Goal: Task Accomplishment & Management: Manage account settings

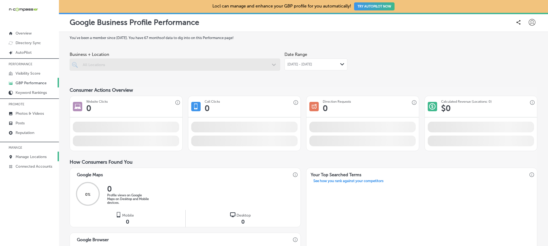
click at [36, 157] on p "Manage Locations" at bounding box center [31, 157] width 31 height 5
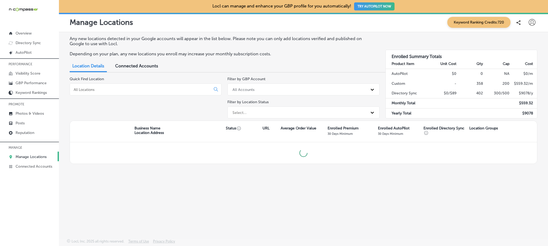
click at [107, 86] on div at bounding box center [146, 90] width 152 height 12
click at [107, 92] on div at bounding box center [146, 90] width 152 height 12
click at [107, 89] on input at bounding box center [141, 89] width 136 height 5
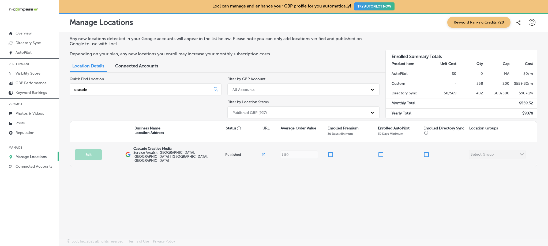
type input "cascade"
click at [329, 152] on input "checkbox" at bounding box center [330, 155] width 6 height 6
checkbox input "true"
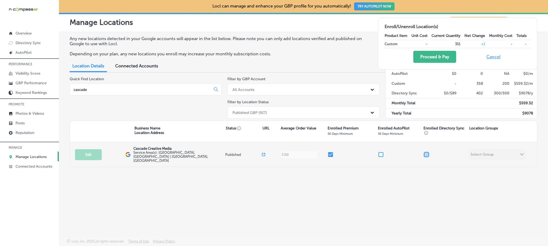
click at [429, 153] on input "checkbox" at bounding box center [426, 155] width 6 height 6
checkbox input "true"
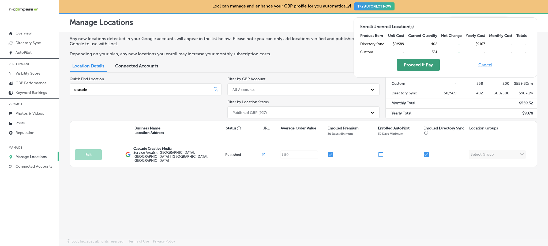
click at [426, 65] on button "Proceed & Pay" at bounding box center [418, 65] width 43 height 12
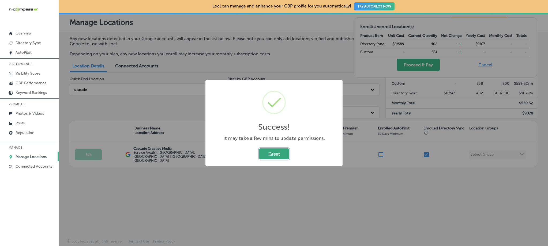
click at [275, 156] on button "Great" at bounding box center [274, 154] width 30 height 11
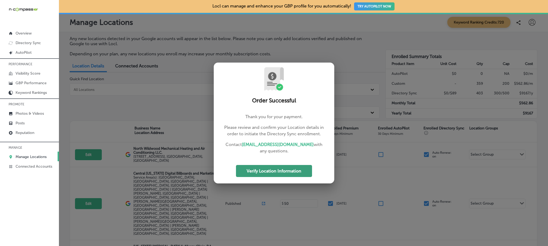
click at [265, 171] on button "Verify Location Information" at bounding box center [274, 171] width 76 height 12
select select "US"
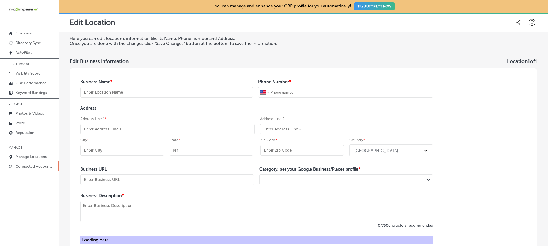
type input "Cascade Creative Media"
type input "+1 503 530 6106"
type input "https://cascadecreativemedia.com/"
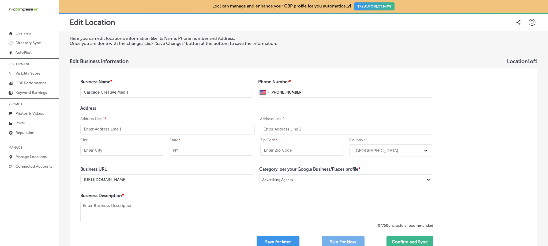
click at [194, 123] on div "Address Line 1 *" at bounding box center [167, 125] width 174 height 18
click at [190, 128] on input "text" at bounding box center [167, 129] width 174 height 11
click at [191, 108] on h4 "Address" at bounding box center [256, 108] width 353 height 5
select select "US"
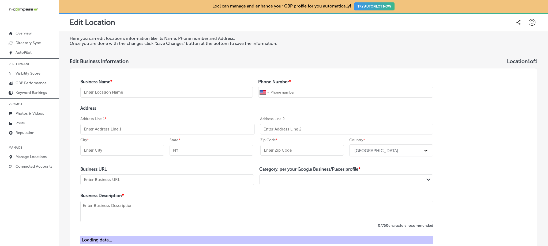
type input "Cascade Creative Media"
type input "+1 503 530 6106"
type input "https://cascadecreativemedia.com/"
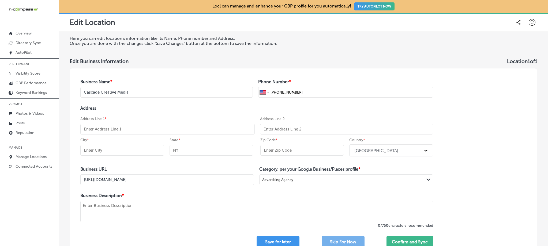
click at [153, 130] on input "text" at bounding box center [167, 129] width 174 height 11
paste input "612 Harvard Ct"
type input "612 Harvard Ct"
click at [132, 148] on input "text" at bounding box center [122, 150] width 84 height 11
paste input "Newberg"
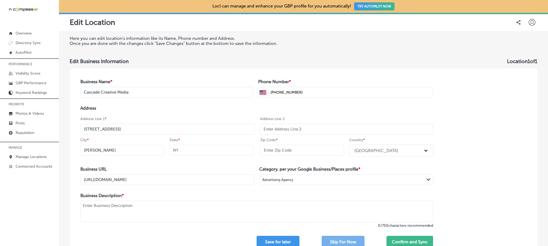
type input "Newberg"
click at [191, 152] on input "text" at bounding box center [211, 150] width 84 height 11
type input "OR"
click at [284, 154] on input "text" at bounding box center [302, 150] width 84 height 11
paste input "97132"
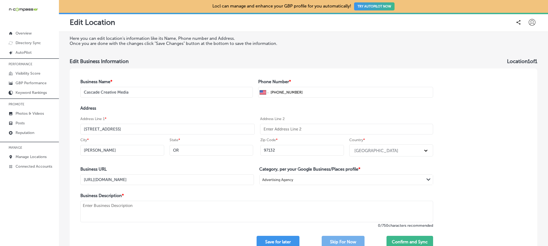
type input "97132"
click at [324, 114] on div "Address Address Line 1 * 612 Harvard Ct Address Line 2 City * Newberg State * O…" at bounding box center [256, 132] width 353 height 53
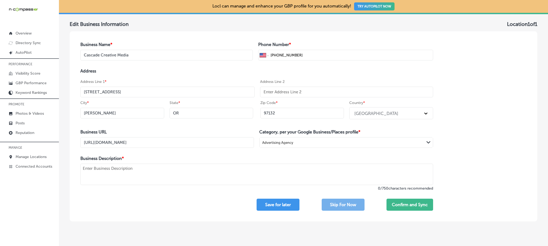
scroll to position [41, 0]
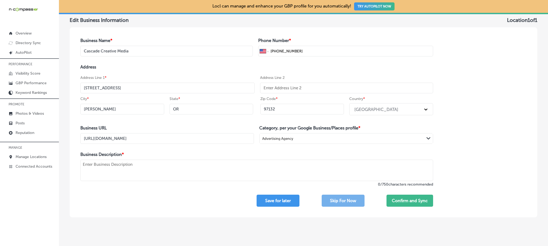
click at [222, 164] on textarea at bounding box center [256, 170] width 353 height 21
click at [222, 173] on textarea "To enrich screen reader interactions, please activate Accessibility in Grammarl…" at bounding box center [256, 170] width 353 height 21
paste textarea "At Cascade Creative Media we’re passionate about empowering local businesses to…"
type textarea "At Cascade Creative Media we’re passionate about empowering local businesses to…"
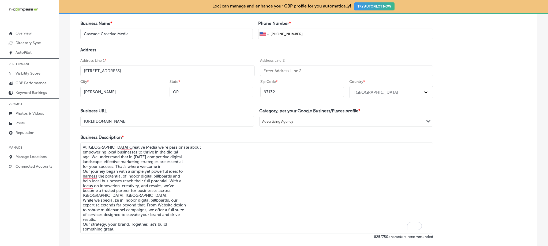
scroll to position [59, 0]
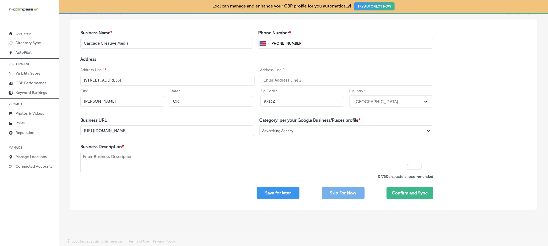
paste textarea "At Cascade Creative Media we’re passionate about empowering local businesses to…"
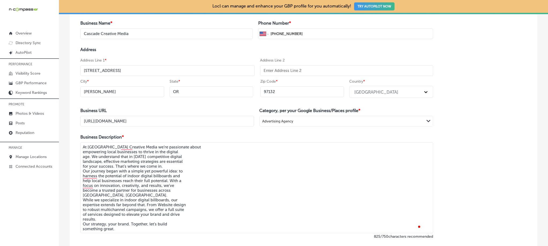
click at [82, 152] on textarea "At Cascade Creative Media we’re passionate about empowering local businesses to…" at bounding box center [256, 187] width 353 height 91
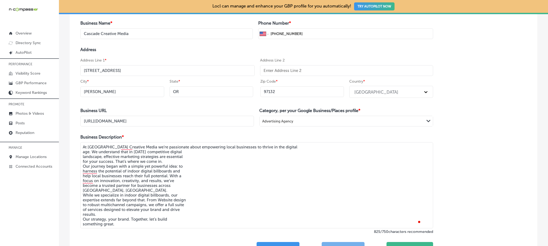
click at [82, 152] on textarea "At Cascade Creative Media we’re passionate about empowering local businesses to…" at bounding box center [256, 185] width 353 height 86
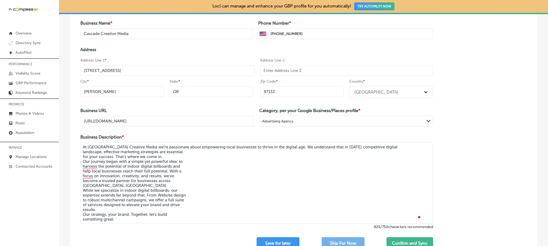
click at [82, 154] on textarea "At Cascade Creative Media we’re passionate about empowering local businesses to…" at bounding box center [256, 182] width 353 height 81
click at [82, 152] on textarea "At Cascade Creative Media we’re passionate about empowering local businesses to…" at bounding box center [256, 182] width 353 height 81
click at [82, 157] on textarea "At Cascade Creative Media we’re passionate about empowering local businesses to…" at bounding box center [256, 182] width 353 height 81
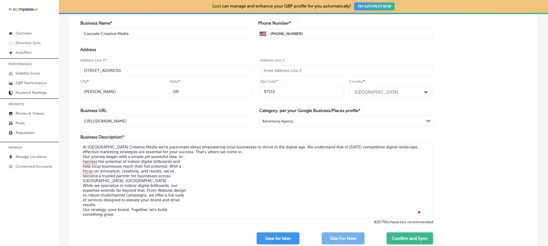
click at [82, 157] on textarea "At Cascade Creative Media we’re passionate about empowering local businesses to…" at bounding box center [256, 180] width 353 height 77
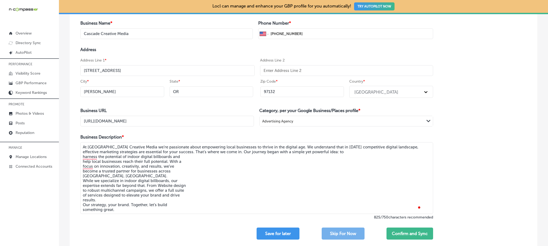
click at [82, 157] on textarea "At Cascade Creative Media we’re passionate about empowering local businesses to…" at bounding box center [256, 178] width 353 height 72
click at [83, 161] on textarea "At Cascade Creative Media we’re passionate about empowering local businesses to…" at bounding box center [256, 178] width 353 height 72
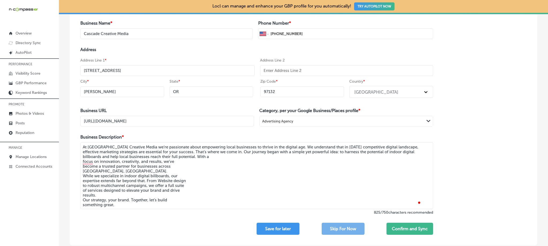
click at [83, 161] on textarea "At Cascade Creative Media we’re passionate about empowering local businesses to…" at bounding box center [256, 175] width 353 height 67
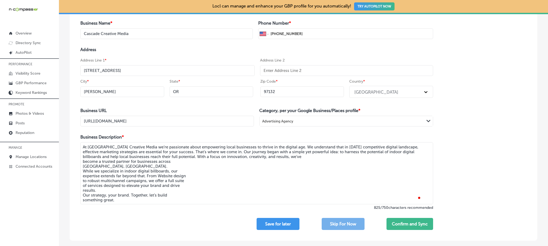
click at [82, 161] on textarea "At Cascade Creative Media we’re passionate about empowering local businesses to…" at bounding box center [256, 173] width 353 height 62
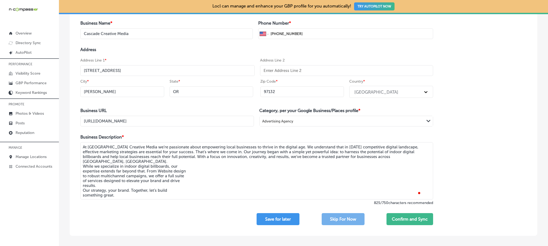
click at [85, 162] on textarea "At Cascade Creative Media we’re passionate about empowering local businesses to…" at bounding box center [256, 170] width 353 height 57
click at [83, 162] on textarea "At Cascade Creative Media we’re passionate about empowering local businesses to…" at bounding box center [256, 170] width 353 height 57
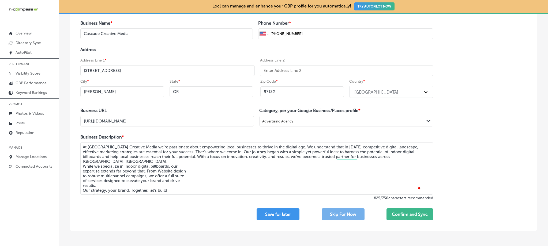
click at [83, 167] on textarea "At Cascade Creative Media we’re passionate about empowering local businesses to…" at bounding box center [256, 168] width 353 height 52
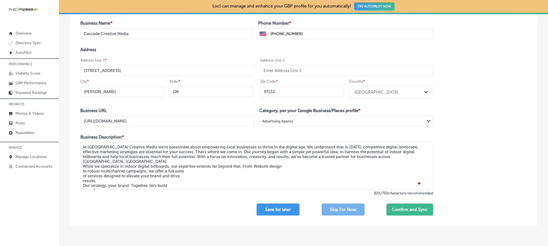
click at [83, 167] on textarea "At Cascade Creative Media we’re passionate about empowering local businesses to…" at bounding box center [256, 166] width 353 height 48
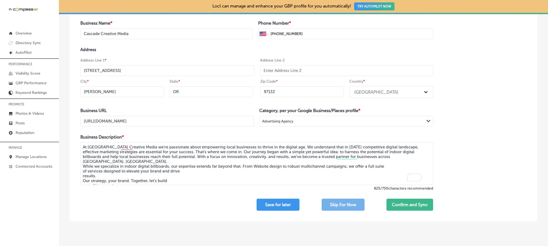
click at [84, 167] on textarea "At Cascade Creative Media we’re passionate about empowering local businesses to…" at bounding box center [256, 163] width 353 height 43
click at [82, 168] on textarea "At Cascade Creative Media we’re passionate about empowering local businesses to…" at bounding box center [256, 163] width 353 height 43
click at [82, 171] on textarea "At Cascade Creative Media we’re passionate about empowering local businesses to…" at bounding box center [256, 163] width 353 height 43
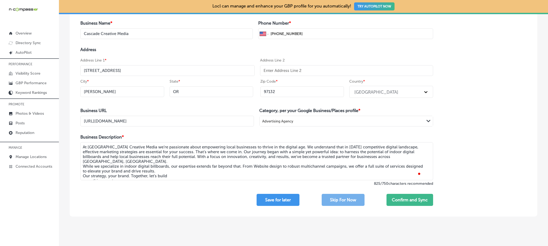
click at [83, 180] on div "At Cascade Creative Media we’re passionate about empowering local businesses to…" at bounding box center [256, 161] width 353 height 39
drag, startPoint x: 82, startPoint y: 175, endPoint x: 82, endPoint y: 178, distance: 3.3
click at [82, 175] on textarea "At Cascade Creative Media we’re passionate about empowering local businesses to…" at bounding box center [256, 161] width 353 height 38
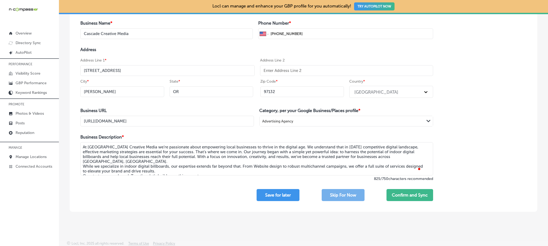
click at [84, 162] on textarea "At Cascade Creative Media we’re passionate about empowering local businesses to…" at bounding box center [256, 158] width 353 height 33
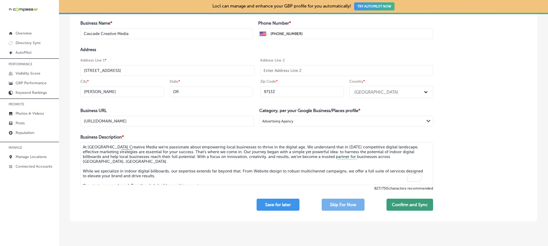
click at [394, 205] on button "Confirm and Sync" at bounding box center [409, 205] width 47 height 12
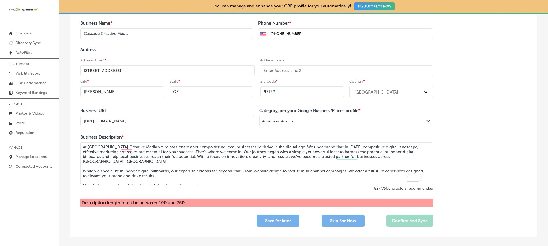
click at [242, 182] on textarea "At Cascade Creative Media we’re passionate about empowering local businesses to…" at bounding box center [256, 163] width 353 height 43
drag, startPoint x: 225, startPoint y: 180, endPoint x: 84, endPoint y: 178, distance: 141.4
click at [84, 178] on textarea "At Cascade Creative Media we’re passionate about empowering local businesses to…" at bounding box center [256, 163] width 353 height 43
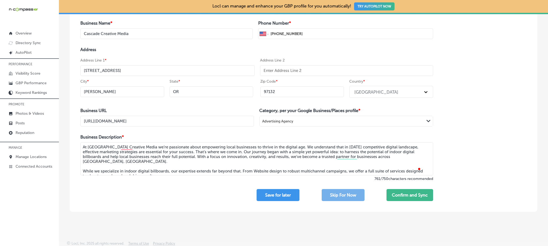
click at [96, 162] on textarea "At Cascade Creative Media we’re passionate about empowering local businesses to…" at bounding box center [256, 158] width 353 height 33
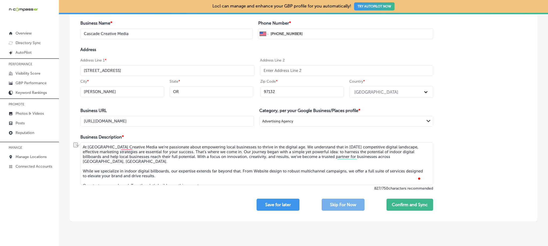
click at [194, 179] on textarea "At Cascade Creative Media we’re passionate about empowering local businesses to…" at bounding box center [256, 163] width 353 height 43
drag, startPoint x: 206, startPoint y: 182, endPoint x: 86, endPoint y: 140, distance: 127.3
click at [86, 140] on div "Business Description * At Cascade Creative Media we’re passionate about empower…" at bounding box center [256, 163] width 353 height 56
click at [480, 149] on div "Business Name * Cascade Creative Media Phone Number * International Afghanistan…" at bounding box center [303, 116] width 467 height 212
drag, startPoint x: 229, startPoint y: 181, endPoint x: 96, endPoint y: 138, distance: 140.1
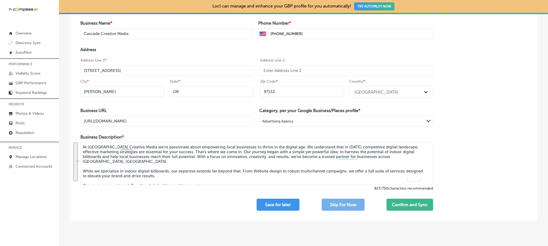
click at [93, 135] on div "Business Description * At Cascade Creative Media we’re passionate about empower…" at bounding box center [256, 163] width 353 height 56
paste textarea ", we empower local businesses to thrive through effective marketing strategies.…"
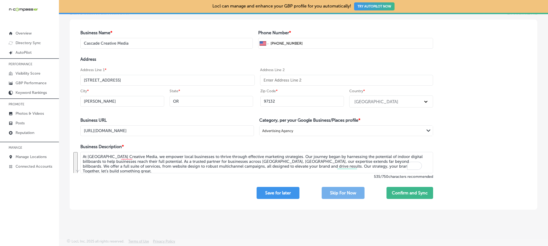
scroll to position [49, 0]
type textarea "At Cascade Creative Media, we empower local businesses to thrive through effect…"
click at [394, 193] on button "Confirm and Sync" at bounding box center [409, 193] width 47 height 12
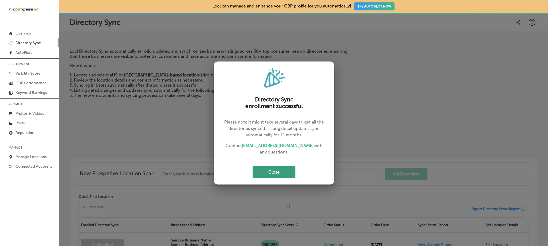
click at [282, 173] on button "Close" at bounding box center [273, 172] width 43 height 12
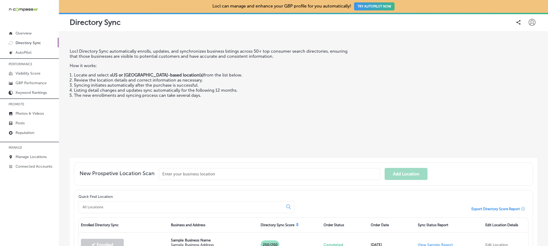
click at [531, 22] on div at bounding box center [531, 22] width 11 height 11
click at [525, 57] on p "My Teams" at bounding box center [522, 55] width 20 height 6
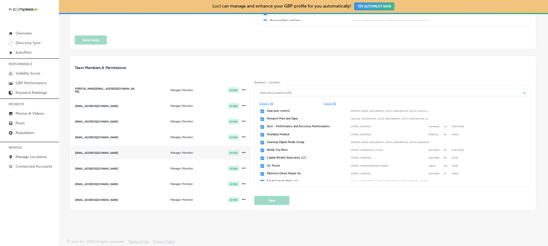
scroll to position [81, 0]
click at [126, 153] on div "[EMAIL_ADDRESS][DOMAIN_NAME]" at bounding box center [105, 152] width 60 height 3
click at [266, 92] on div "Selected Locations (139)" at bounding box center [391, 92] width 263 height 3
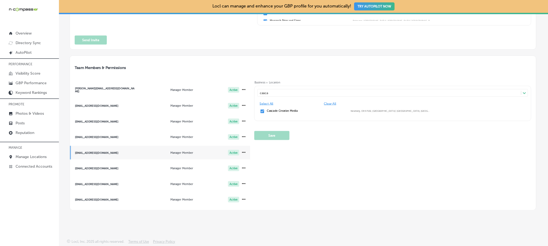
click at [260, 110] on input "checkbox" at bounding box center [262, 111] width 5 height 5
type input "casca"
click at [269, 134] on button "Save" at bounding box center [271, 135] width 35 height 9
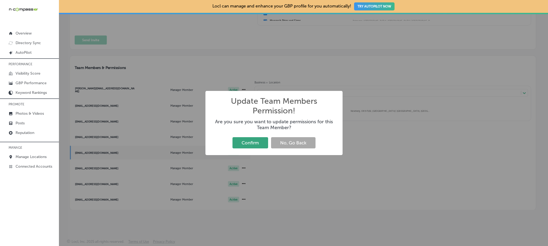
click at [254, 145] on button "Confirm" at bounding box center [250, 142] width 36 height 11
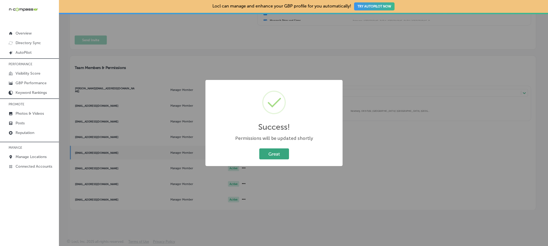
click at [279, 156] on button "Great" at bounding box center [274, 154] width 30 height 11
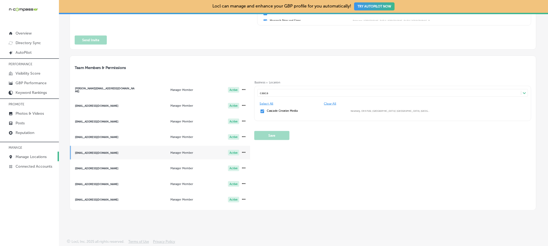
click at [35, 155] on p "Manage Locations" at bounding box center [31, 157] width 31 height 5
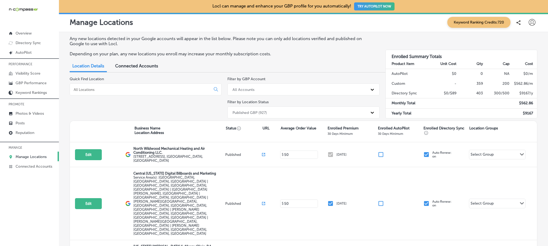
click at [157, 88] on input at bounding box center [141, 89] width 136 height 5
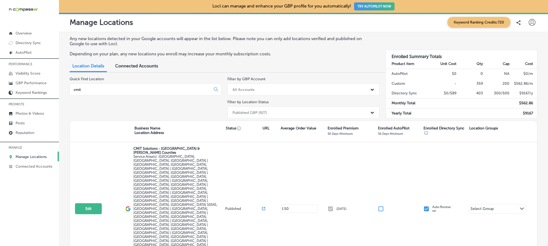
type input "cmit"
click at [533, 21] on icon at bounding box center [531, 22] width 7 height 7
click at [520, 58] on p "My Teams" at bounding box center [522, 55] width 20 height 6
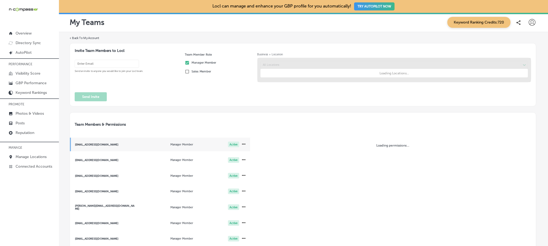
click at [88, 106] on form "Invite Team Members to Locl Send an invite to anyone you would like to join you…" at bounding box center [303, 74] width 466 height 63
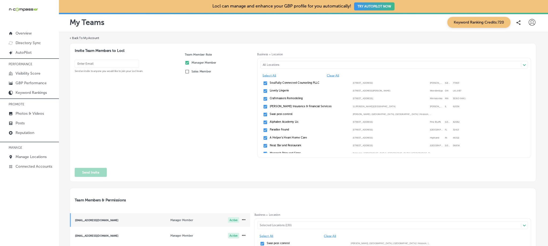
drag, startPoint x: 93, startPoint y: 209, endPoint x: 168, endPoint y: 209, distance: 74.4
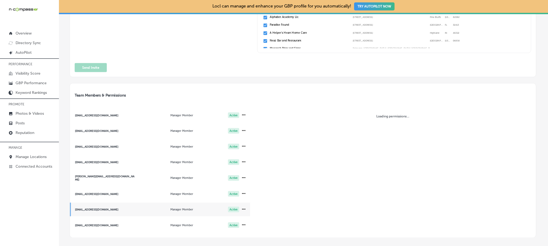
scroll to position [2, 0]
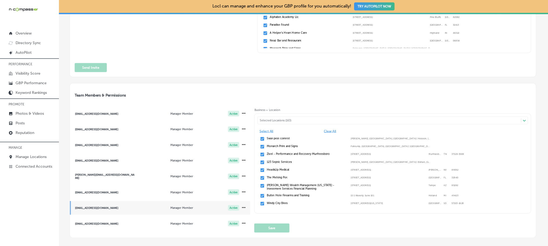
click at [313, 120] on div "Selected Locations (163)" at bounding box center [391, 120] width 263 height 3
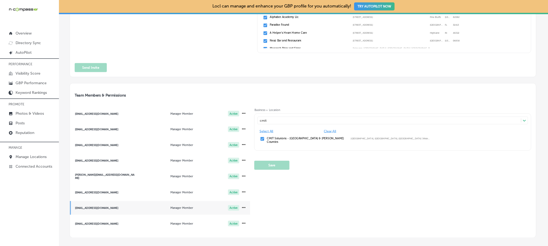
click at [262, 138] on input "checkbox" at bounding box center [262, 139] width 5 height 5
type input "cmit"
click at [275, 163] on button "Save" at bounding box center [271, 165] width 35 height 9
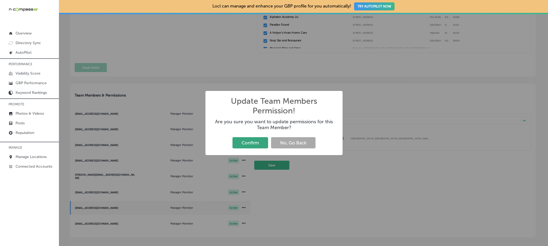
click at [257, 140] on button "Confirm" at bounding box center [250, 142] width 36 height 11
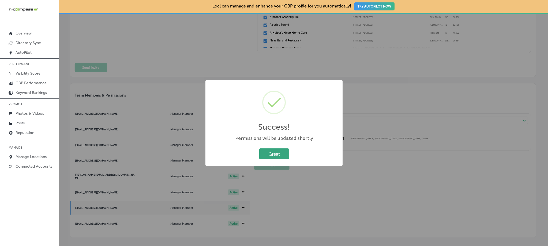
click at [282, 152] on button "Great" at bounding box center [274, 154] width 30 height 11
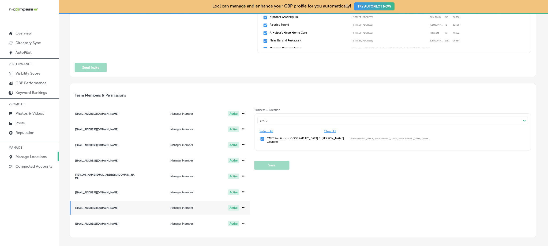
click at [33, 153] on link "Manage Locations" at bounding box center [29, 157] width 59 height 10
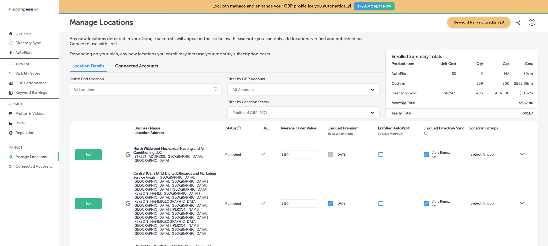
click at [123, 89] on input at bounding box center [141, 89] width 136 height 5
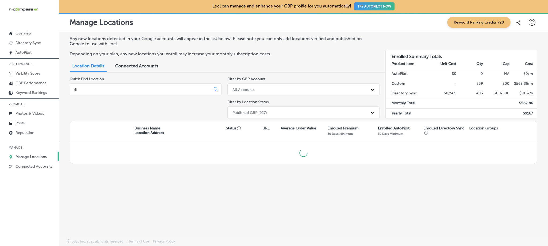
type input "d"
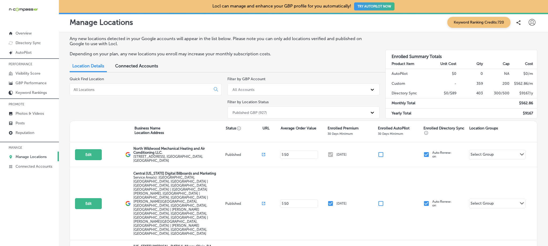
click at [150, 109] on div "Quick Find Location" at bounding box center [146, 99] width 152 height 44
click at [136, 88] on input at bounding box center [141, 89] width 136 height 5
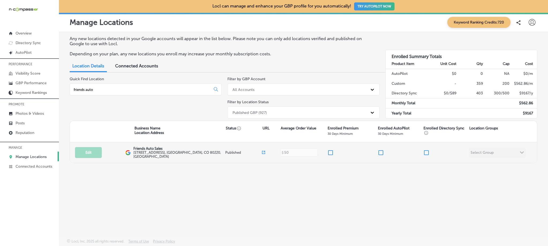
type input "friends auto"
click at [330, 153] on input "checkbox" at bounding box center [330, 153] width 6 height 6
checkbox input "true"
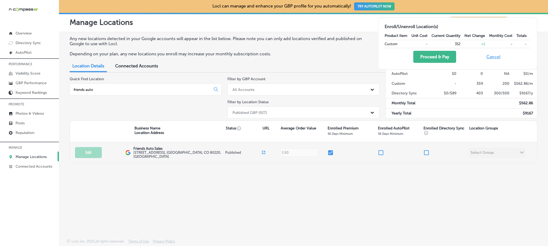
click at [428, 153] on input "checkbox" at bounding box center [426, 153] width 6 height 6
checkbox input "true"
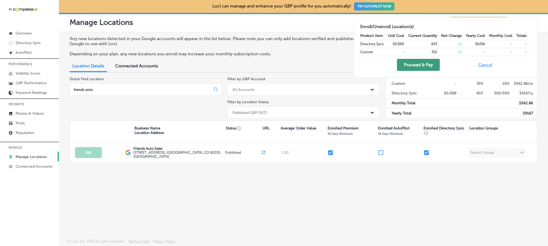
click at [428, 64] on button "Proceed & Pay" at bounding box center [418, 65] width 43 height 12
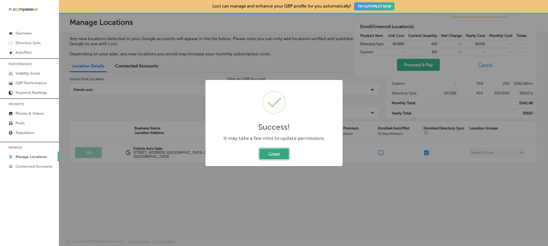
click at [264, 154] on button "Great" at bounding box center [274, 154] width 30 height 11
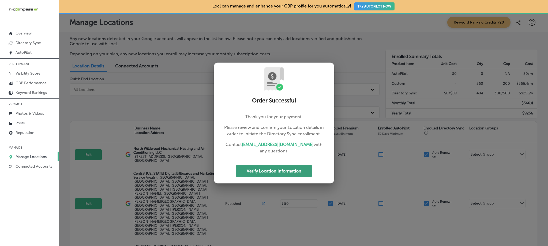
click at [297, 171] on button "Verify Location Information" at bounding box center [274, 171] width 76 height 12
select select "US"
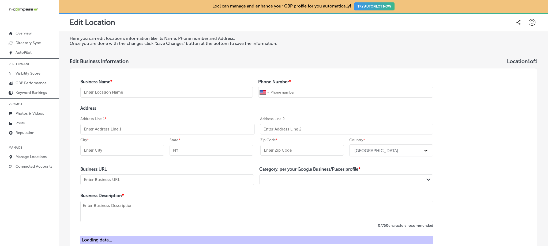
type input "Friends Auto Sales"
type input "+1 720 965 3914"
type input "[STREET_ADDRESS]"
type input "[GEOGRAPHIC_DATA]"
type input "CO"
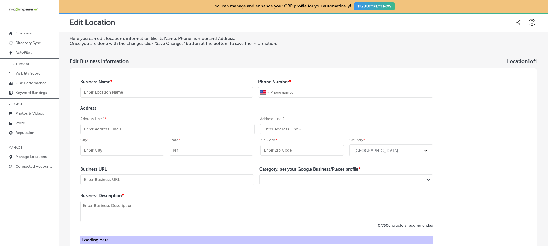
type input "80220"
type input "http://friendsautosale.com/"
type textarea "Friends Auto Sales is proud to help the good people of Denver, CO, buy their dr…"
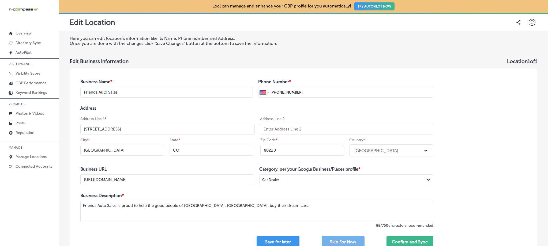
scroll to position [49, 0]
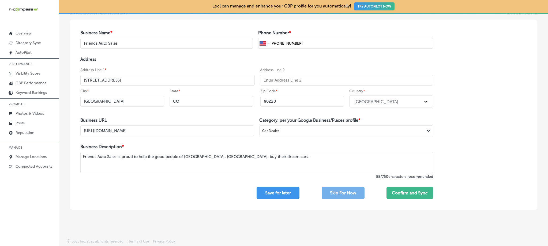
select select "US"
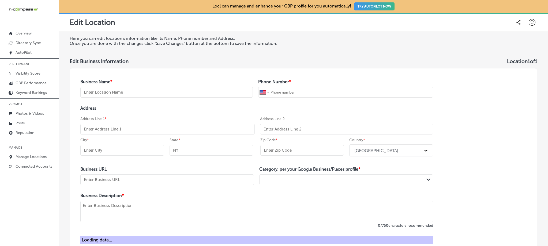
select select "US"
type input "Friends Auto Sales"
type input "+1 720 965 3914"
type input "[STREET_ADDRESS]"
type input "[GEOGRAPHIC_DATA]"
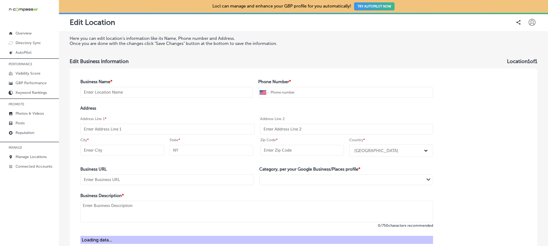
type input "CO"
type input "80220"
type input "http://friendsautosale.com/"
type textarea "Friends Auto Sales is proud to help the good people of Denver, CO, buy their dr…"
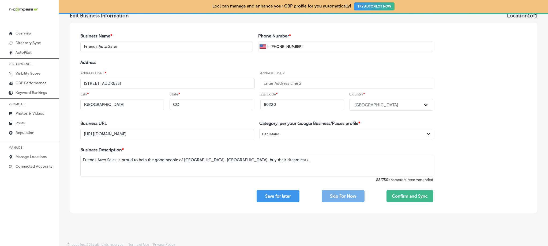
scroll to position [20, 0]
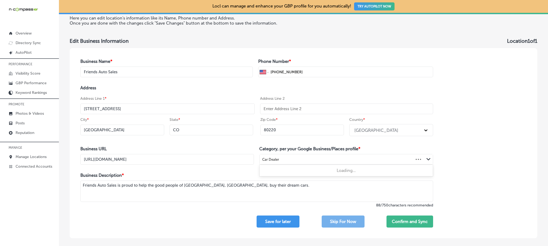
click at [262, 158] on div "Car Dealer" at bounding box center [270, 160] width 17 height 4
click at [268, 171] on label "Used car dealer" at bounding box center [277, 170] width 29 height 5
type input "Used Car"
click at [224, 143] on div "Business Name * Friends Auto Sales Phone Number * International Afghanistan Åla…" at bounding box center [257, 143] width 374 height 190
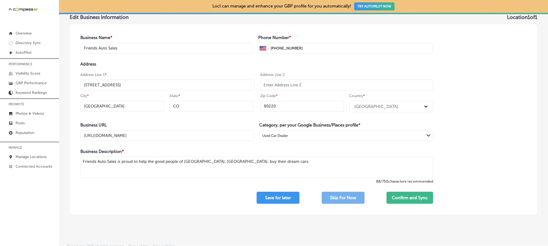
scroll to position [49, 0]
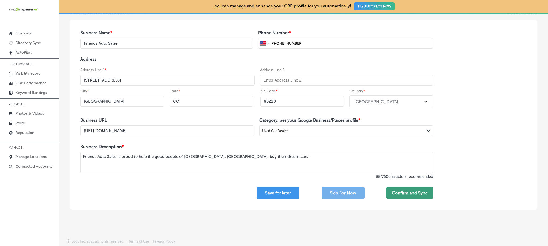
click at [396, 192] on button "Confirm and Sync" at bounding box center [409, 193] width 47 height 12
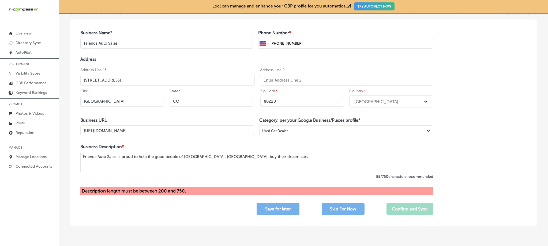
click at [255, 165] on textarea "Friends Auto Sales is proud to help the good people of Denver, CO, buy their dr…" at bounding box center [256, 162] width 353 height 21
drag, startPoint x: 259, startPoint y: 160, endPoint x: 74, endPoint y: 156, distance: 184.5
click at [74, 156] on div "Business Name * Friends Auto Sales Phone Number * International Afghanistan Åla…" at bounding box center [257, 123] width 374 height 206
paste textarea "find their dream cars. Our mission is to make the car-buying experience transpa…"
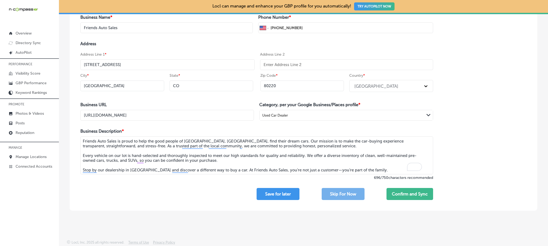
scroll to position [65, 0]
click at [123, 187] on div "Business Name * Friends Auto Sales Phone Number * International Afghanistan Åla…" at bounding box center [257, 107] width 374 height 207
drag, startPoint x: 167, startPoint y: 156, endPoint x: 131, endPoint y: 156, distance: 36.1
click at [131, 156] on textarea "Friends Auto Sales is proud to help the good people of Denver, CO, find their d…" at bounding box center [256, 156] width 353 height 38
click at [208, 163] on textarea "Friends Auto Sales is proud to help the good people of Denver, CO, find their d…" at bounding box center [256, 156] width 353 height 38
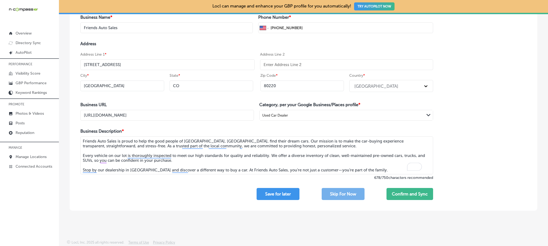
click at [210, 165] on textarea "Friends Auto Sales is proud to help the good people of Denver, CO, find their d…" at bounding box center [256, 156] width 353 height 38
click at [316, 170] on textarea "Friends Auto Sales is proud to help the good people of Denver, CO, find their d…" at bounding box center [256, 156] width 353 height 38
click at [313, 171] on textarea "Friends Auto Sales is proud to help the good people of Denver, CO, find their d…" at bounding box center [256, 156] width 353 height 38
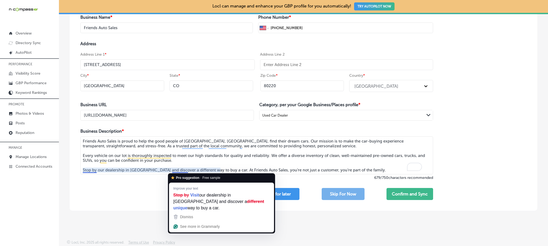
type textarea "Friends Auto Sales is proud to help the good people of Denver, CO, find their d…"
click at [137, 193] on div "Business Name * Friends Auto Sales Phone Number * International Afghanistan Åla…" at bounding box center [257, 107] width 374 height 207
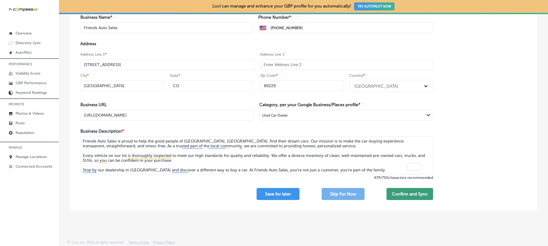
click at [409, 193] on button "Confirm and Sync" at bounding box center [409, 194] width 47 height 12
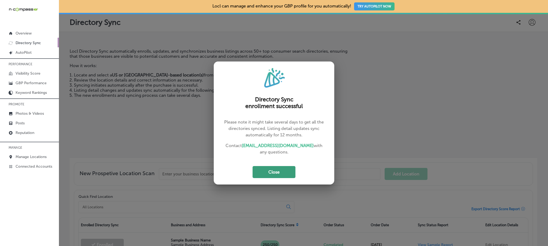
click at [283, 172] on button "Close" at bounding box center [273, 172] width 43 height 12
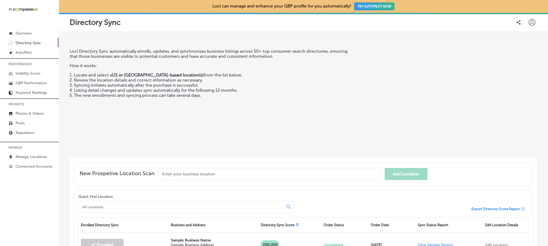
click at [530, 20] on icon at bounding box center [531, 22] width 7 height 7
click at [520, 57] on p "My Teams" at bounding box center [522, 55] width 20 height 6
